Goal: Task Accomplishment & Management: Manage account settings

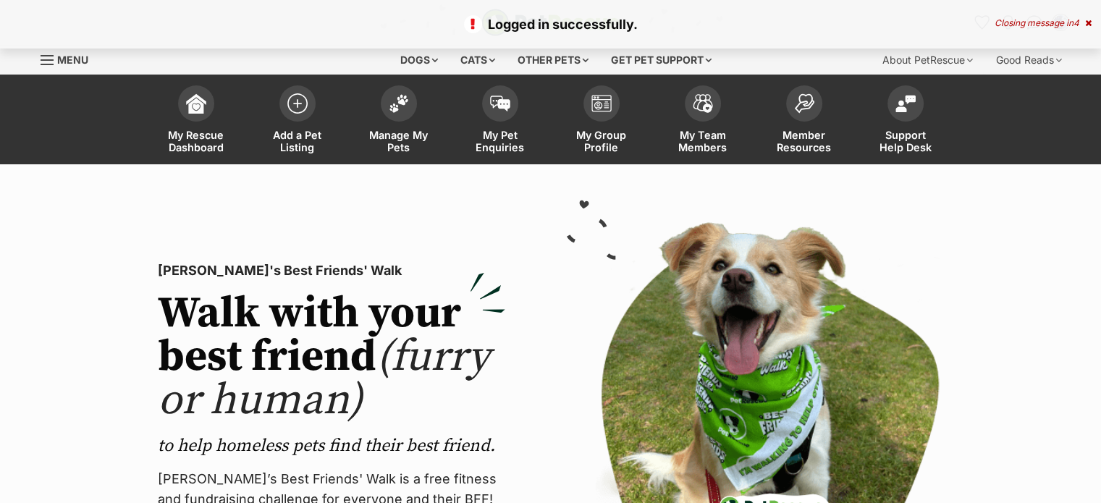
click at [393, 98] on img at bounding box center [399, 103] width 20 height 19
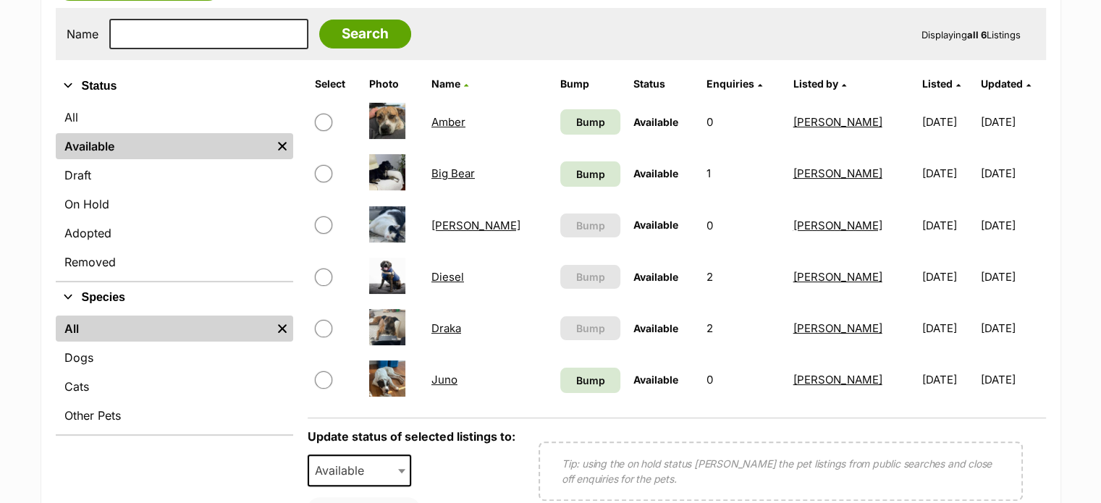
scroll to position [362, 0]
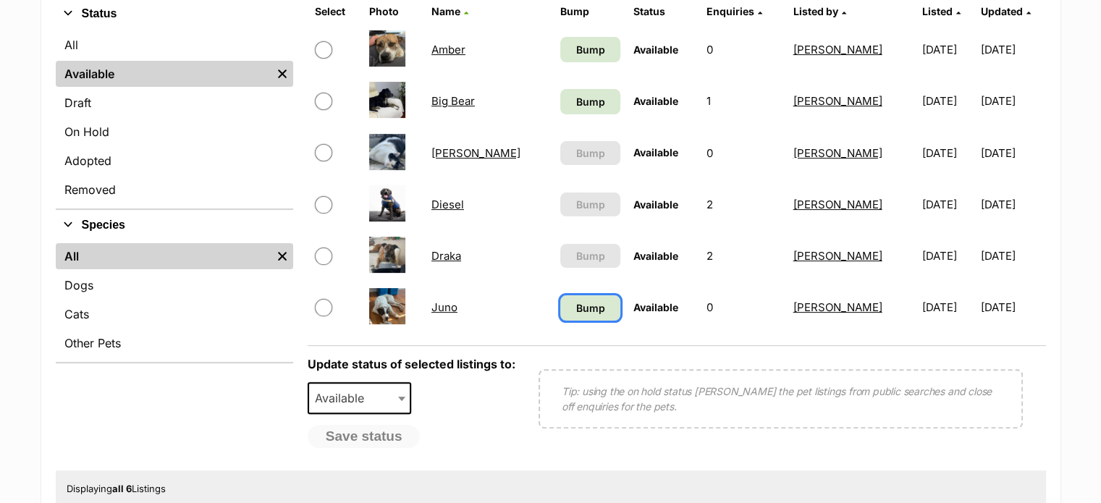
click at [576, 303] on span "Bump" at bounding box center [590, 307] width 29 height 15
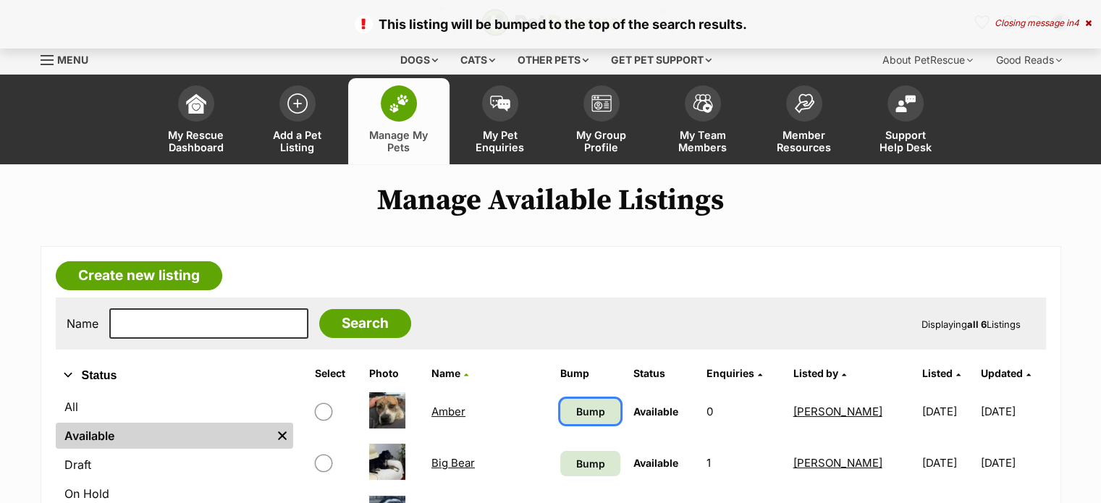
click at [576, 408] on span "Bump" at bounding box center [590, 411] width 29 height 15
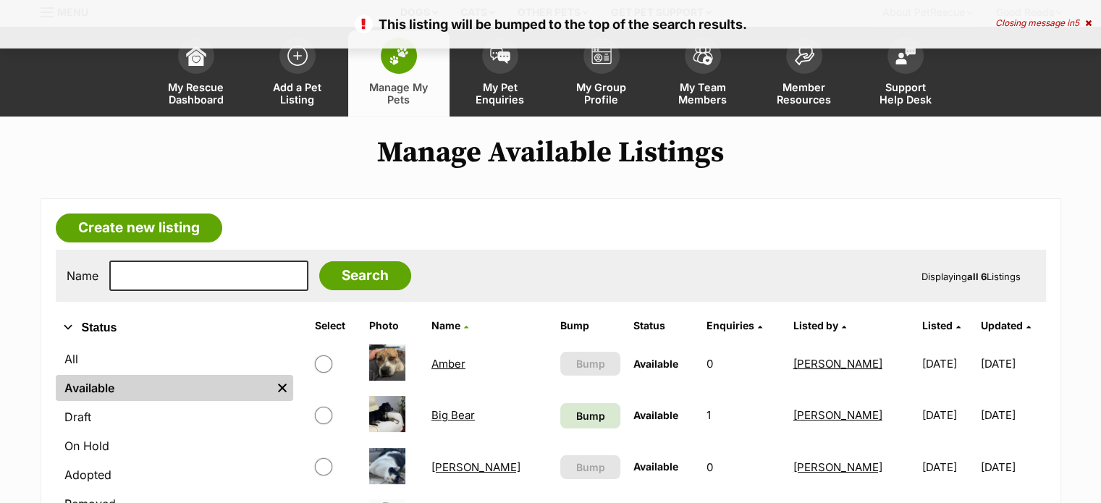
scroll to position [72, 0]
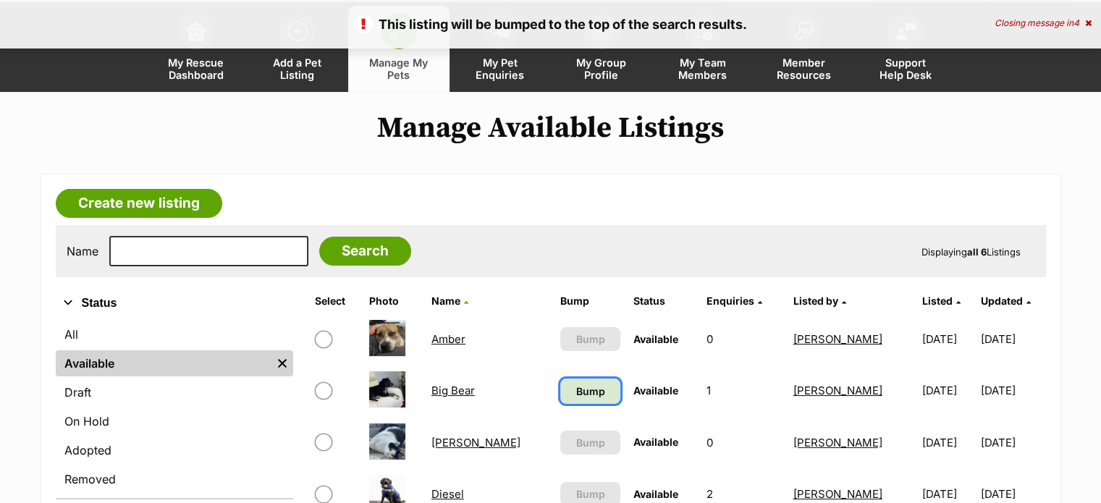
click at [576, 389] on span "Bump" at bounding box center [590, 391] width 29 height 15
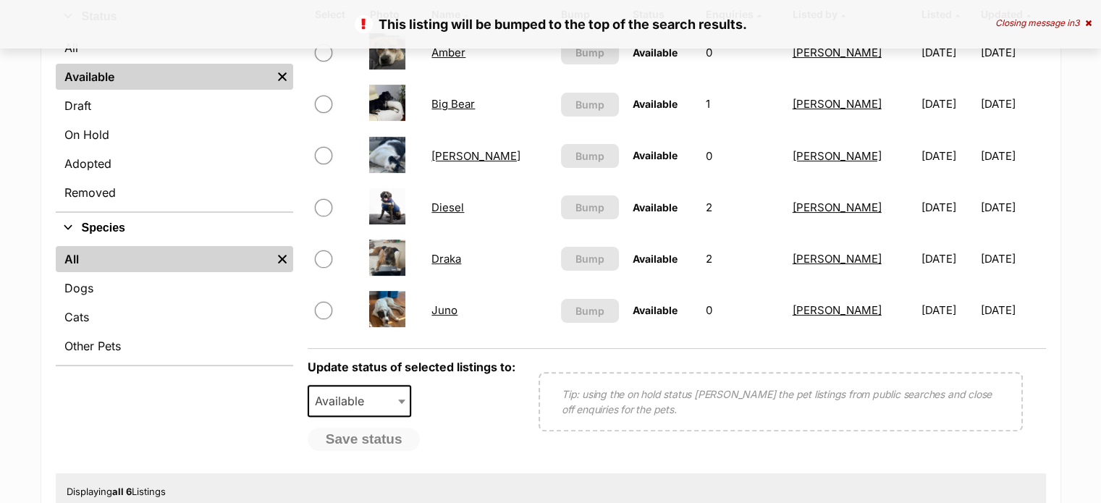
scroll to position [362, 0]
